Goal: Find specific page/section

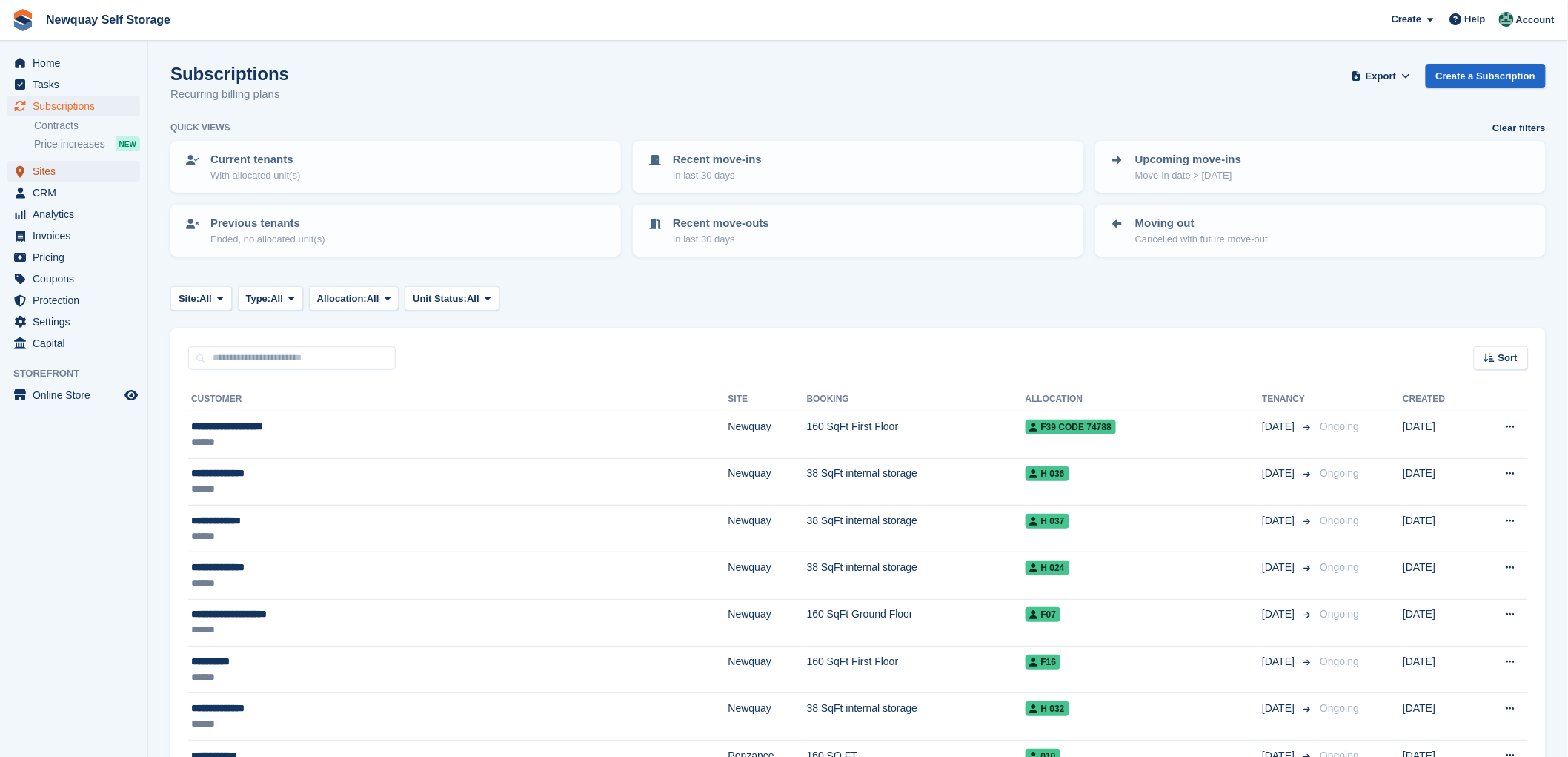
click at [38, 169] on span "Sites" at bounding box center [77, 171] width 89 height 21
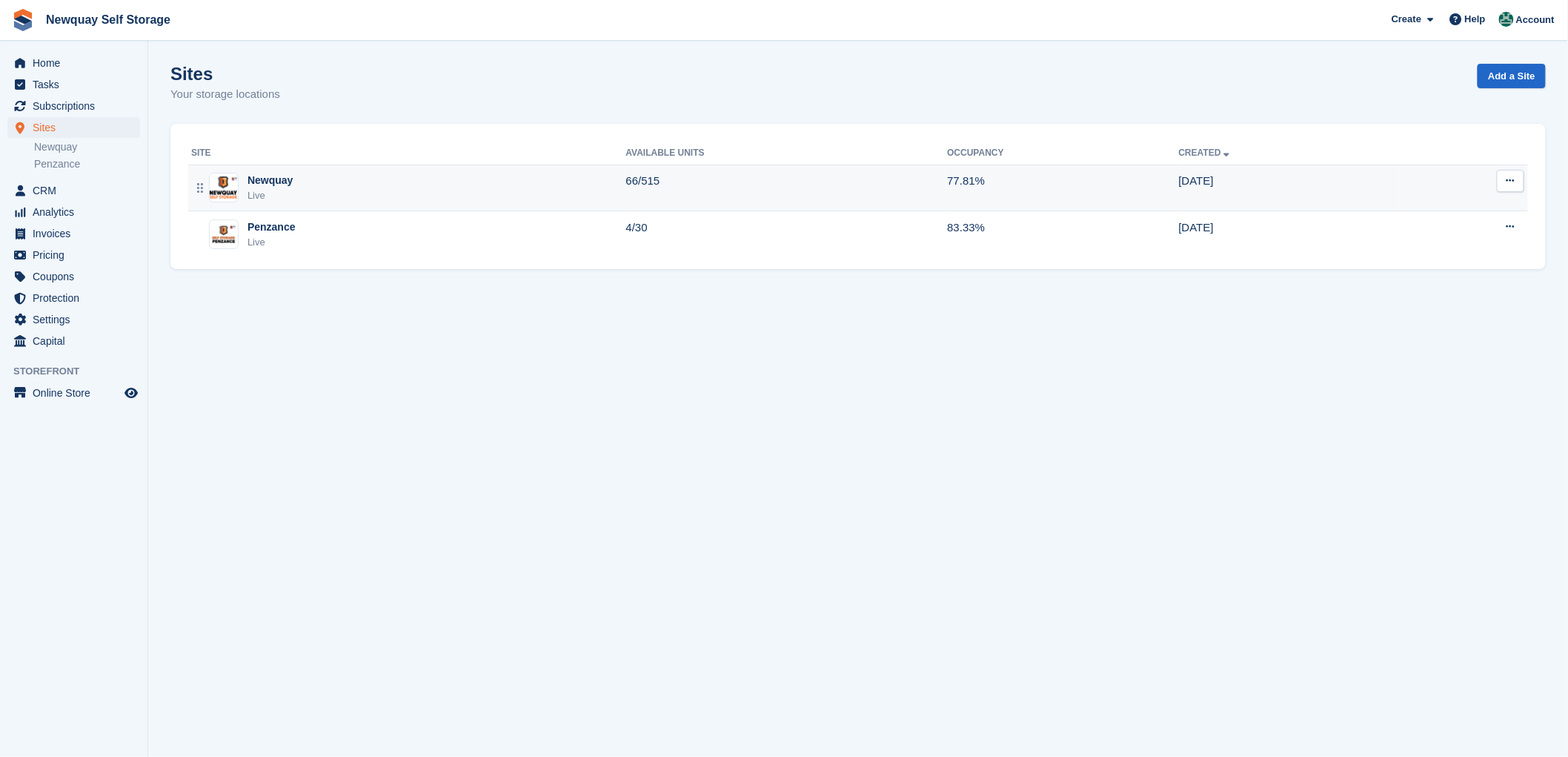
click at [258, 179] on div "Newquay" at bounding box center [270, 181] width 46 height 16
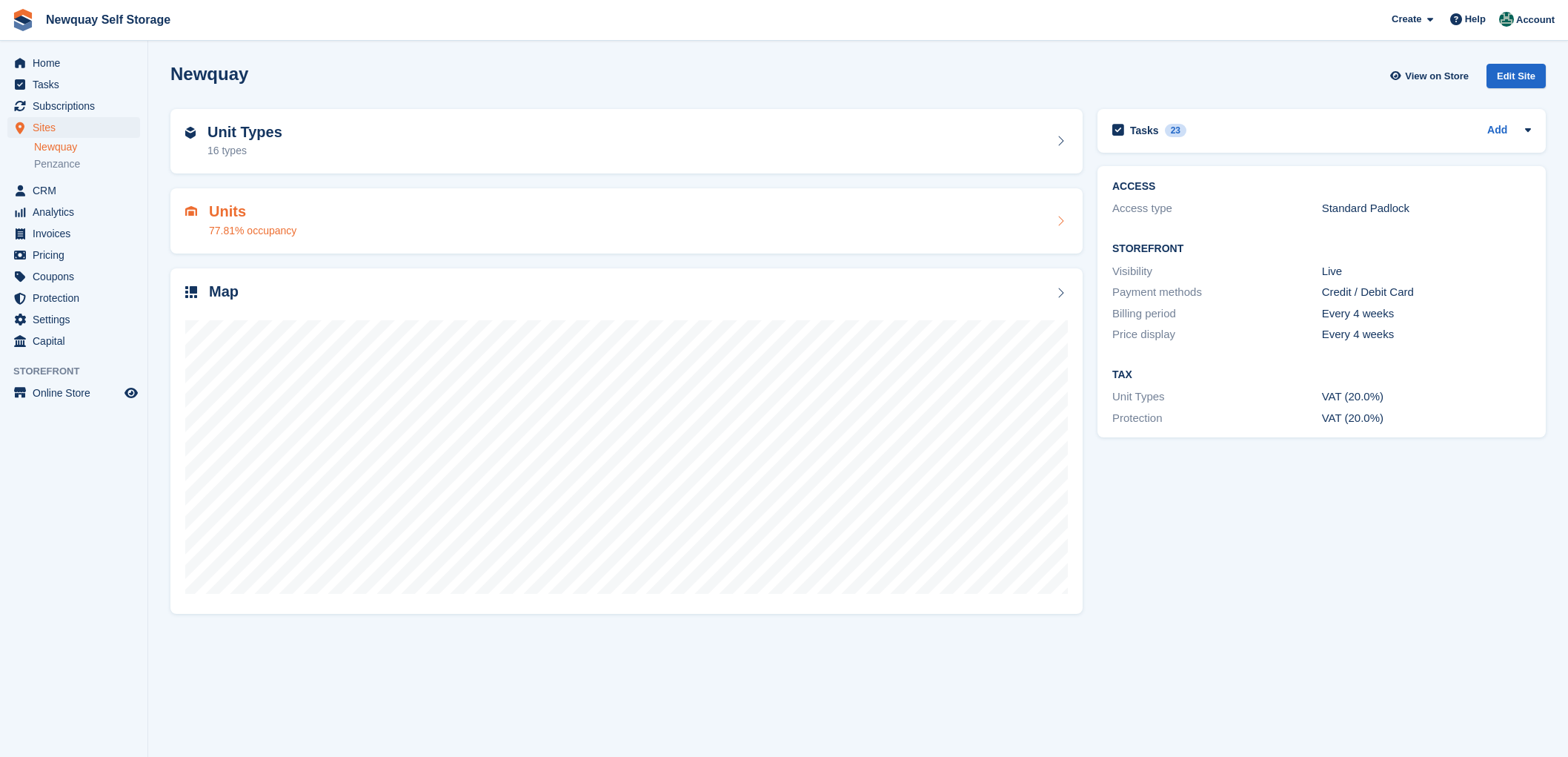
click at [225, 211] on h2 "Units" at bounding box center [252, 212] width 87 height 17
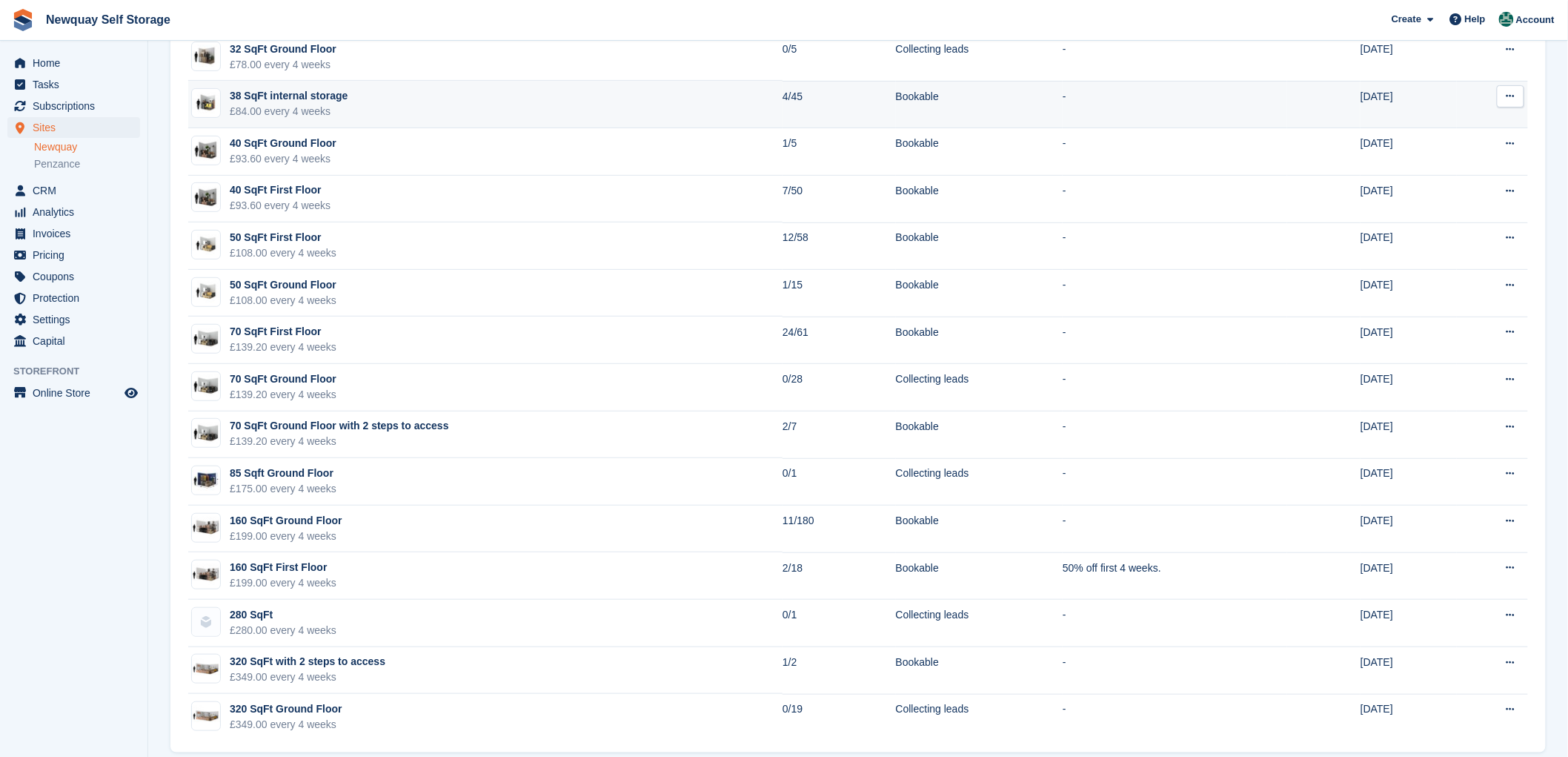
scroll to position [182, 0]
